Goal: Task Accomplishment & Management: Use online tool/utility

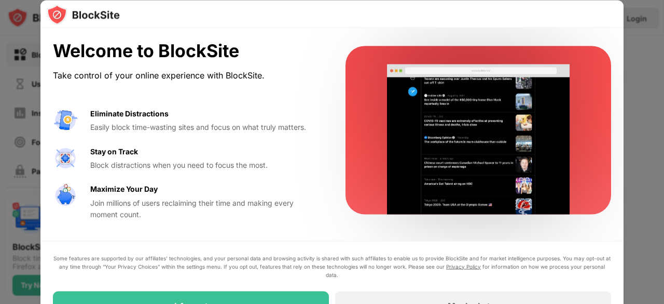
drag, startPoint x: 348, startPoint y: 96, endPoint x: 322, endPoint y: 99, distance: 26.1
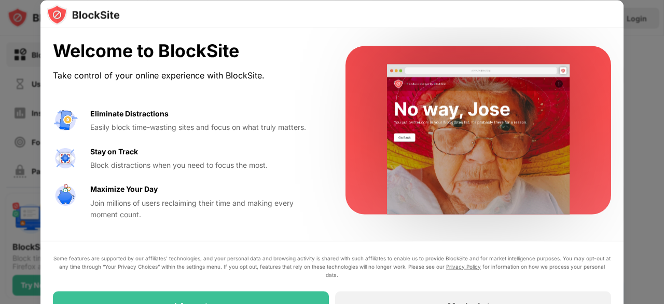
click at [322, 99] on div "Welcome to BlockSite Take control of your online experience with BlockSite. Eli…" at bounding box center [331, 130] width 583 height 204
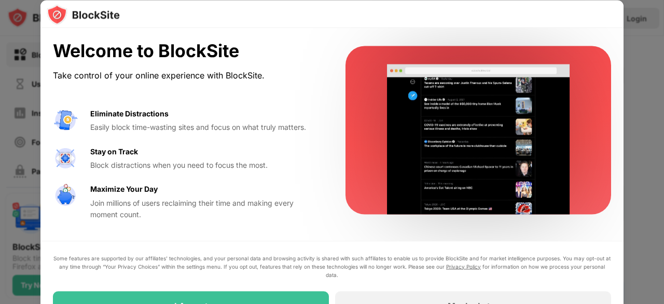
drag, startPoint x: 426, startPoint y: 298, endPoint x: 417, endPoint y: 266, distance: 33.9
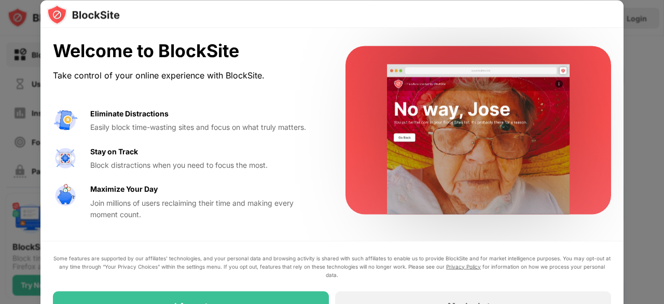
click at [417, 266] on div "Some features are supported by our affiliates’ technologies, and your personal …" at bounding box center [332, 286] width 558 height 66
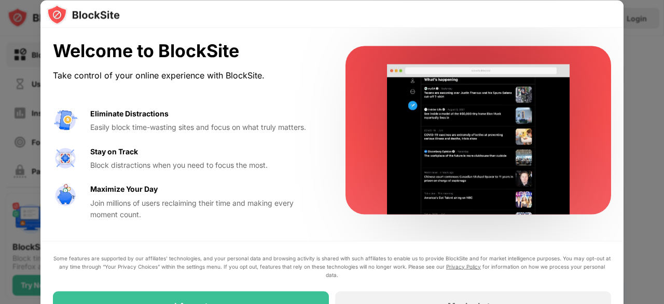
click at [217, 139] on div "Eliminate Distractions Easily block time-wasting sites and focus on what truly …" at bounding box center [187, 163] width 268 height 113
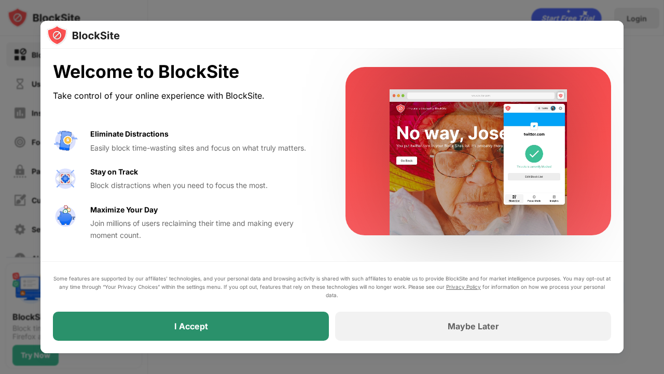
click at [307, 303] on div "I Accept" at bounding box center [191, 325] width 276 height 29
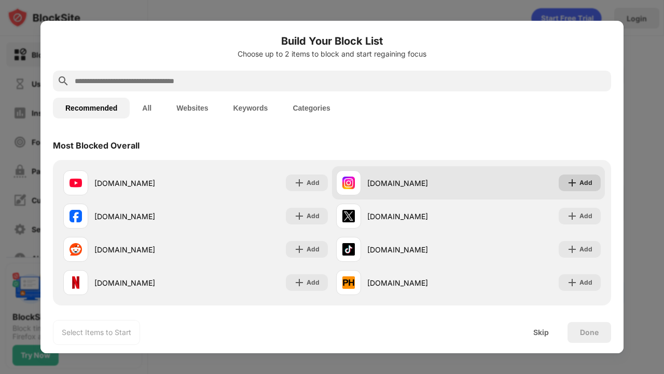
click at [571, 181] on div "Add" at bounding box center [580, 182] width 42 height 17
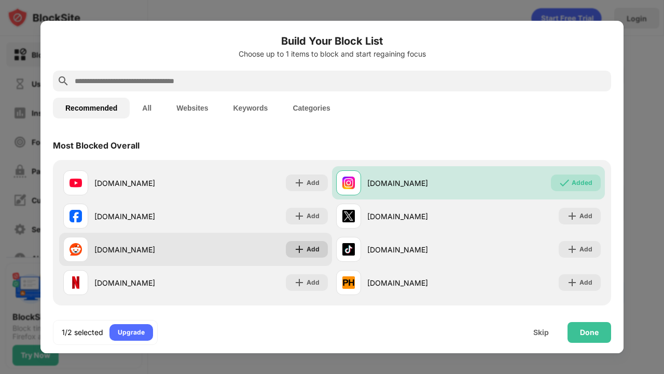
click at [309, 252] on div "Add" at bounding box center [313, 249] width 13 height 10
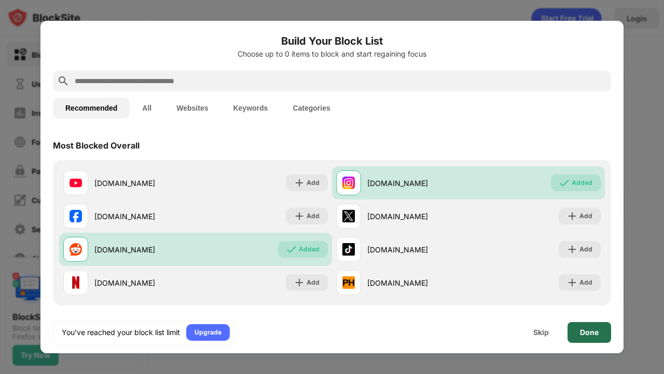
click at [580, 303] on div "Done" at bounding box center [590, 332] width 44 height 21
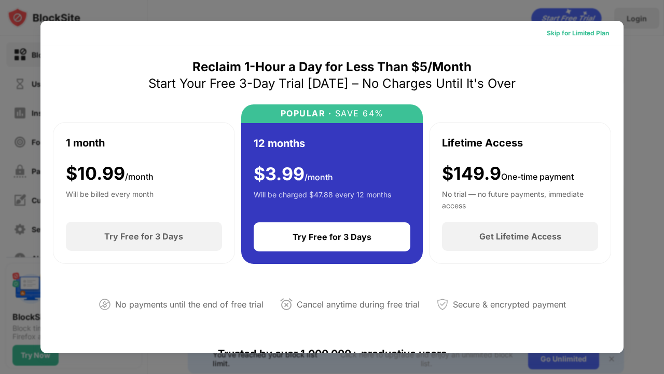
click at [561, 37] on div "Skip for Limited Plan" at bounding box center [578, 33] width 62 height 10
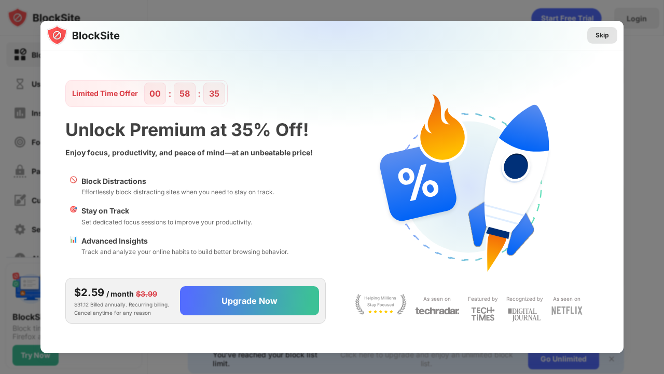
click at [607, 36] on div "Skip" at bounding box center [602, 35] width 13 height 10
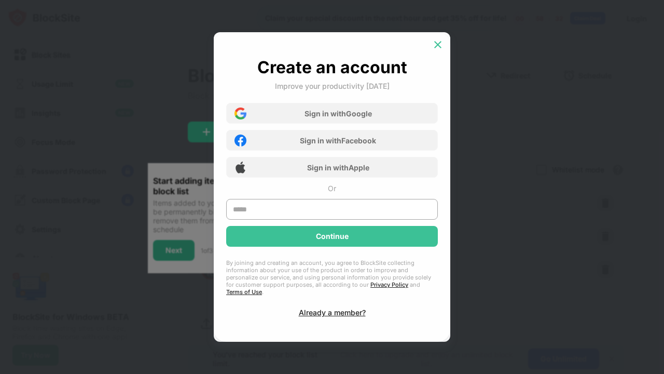
click at [435, 46] on img at bounding box center [438, 44] width 10 height 10
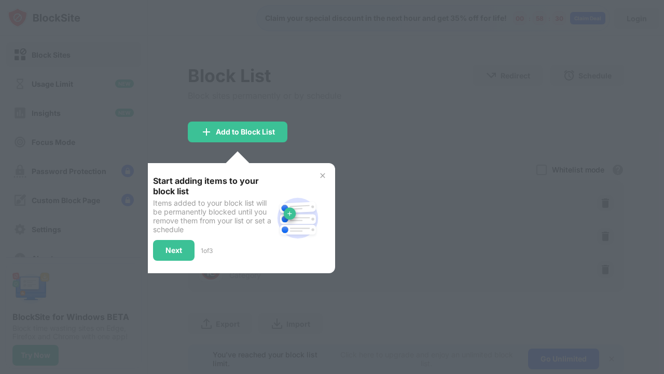
click at [326, 180] on div "Start adding items to your block list Items added to your block list will be pe…" at bounding box center [238, 218] width 195 height 110
click at [322, 176] on img at bounding box center [323, 175] width 8 height 8
